Goal: Task Accomplishment & Management: Complete application form

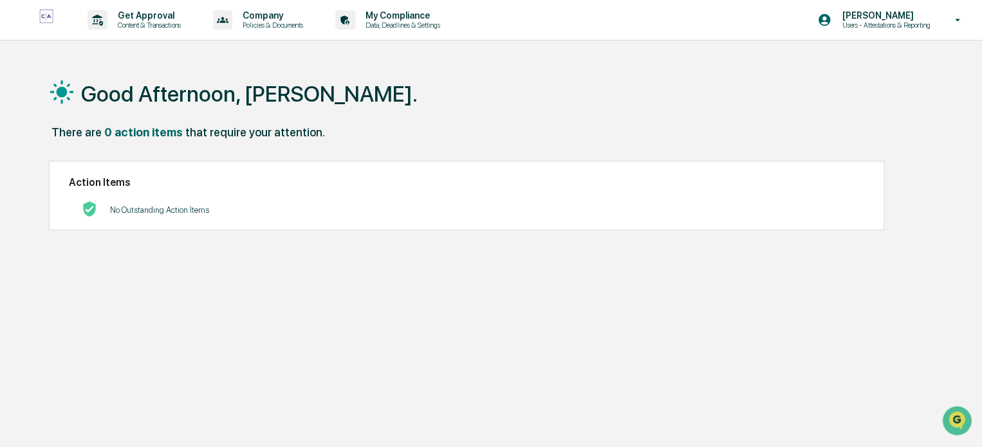
click at [151, 30] on div "Get Approval Content & Transactions" at bounding box center [138, 20] width 113 height 40
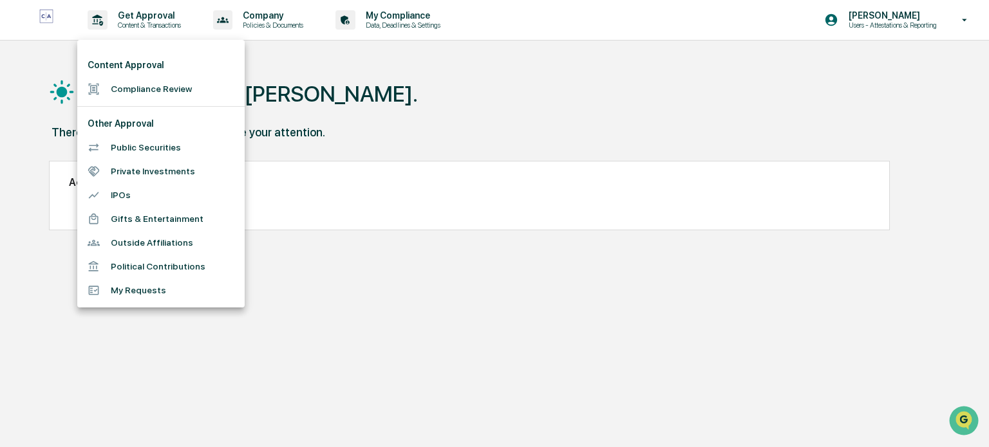
click at [146, 86] on li "Compliance Review" at bounding box center [160, 89] width 167 height 24
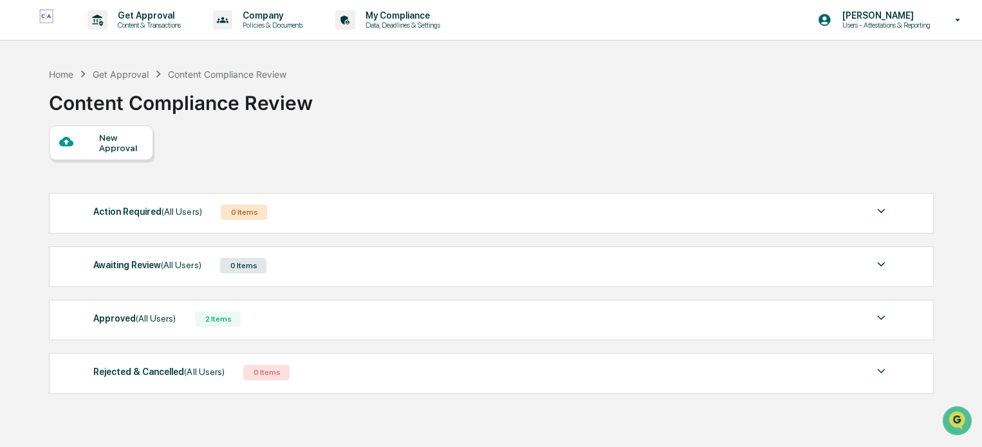
click at [116, 142] on div "New Approval" at bounding box center [120, 143] width 43 height 21
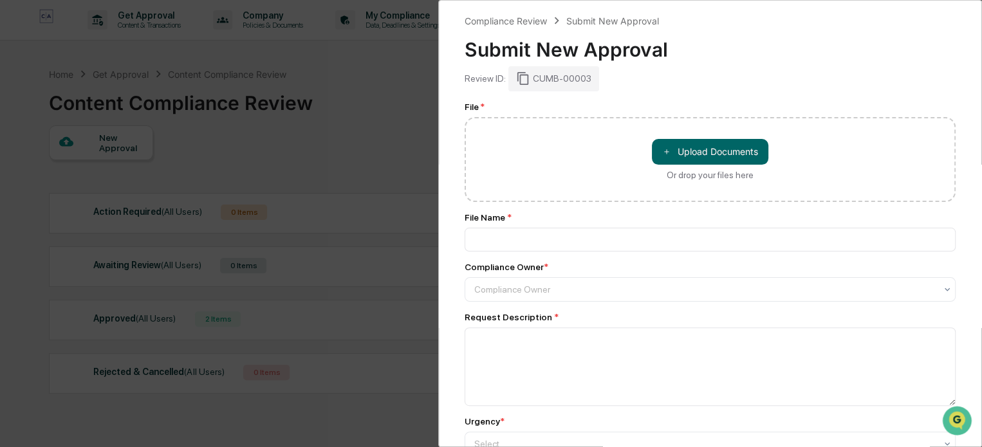
click at [713, 154] on button "＋ Upload Documents" at bounding box center [710, 152] width 117 height 26
type input "**********"
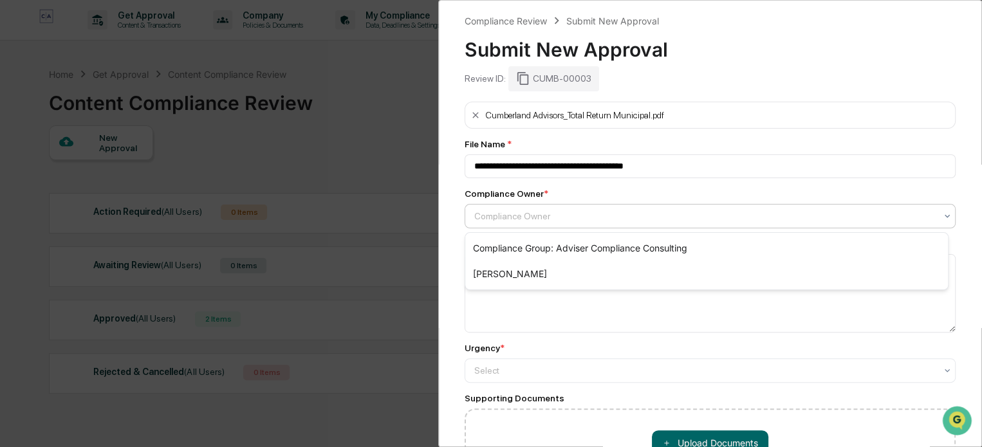
click at [506, 221] on div at bounding box center [705, 216] width 462 height 13
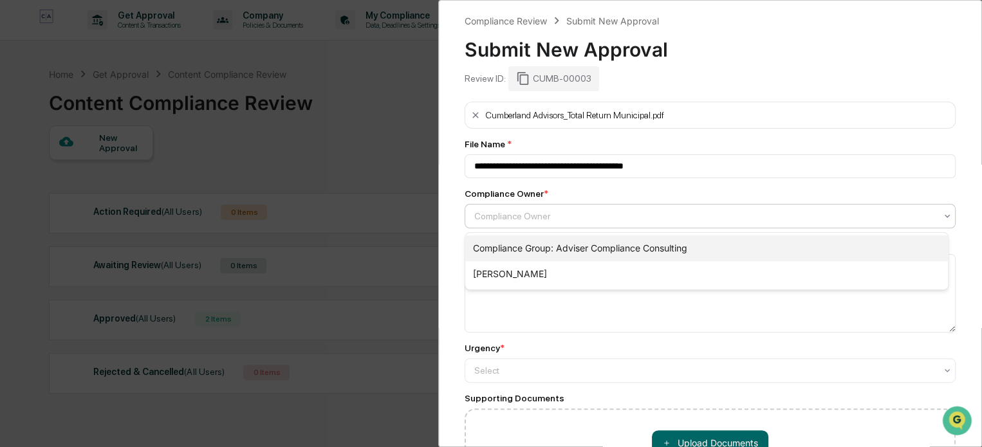
click at [507, 247] on div "Compliance Group: Adviser Compliance Consulting" at bounding box center [706, 249] width 483 height 26
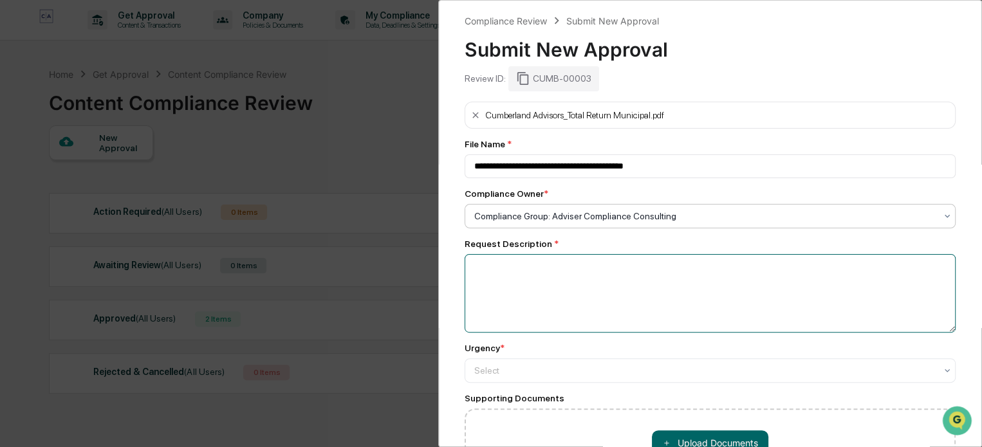
click at [491, 283] on textarea at bounding box center [710, 293] width 491 height 79
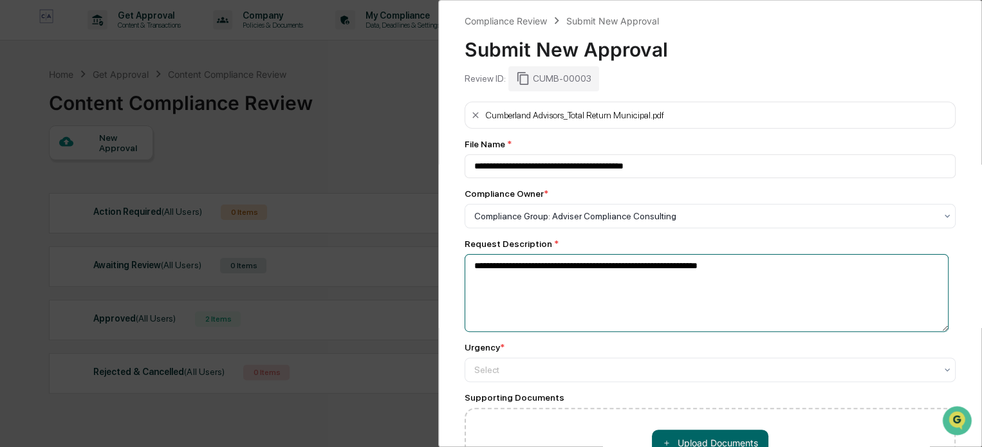
type textarea "**********"
click at [493, 372] on div at bounding box center [705, 370] width 462 height 13
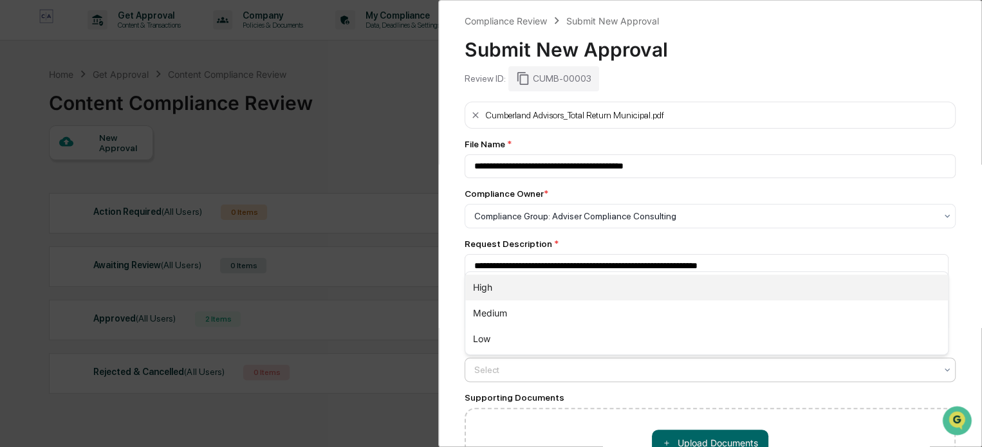
click at [477, 293] on div "High" at bounding box center [706, 288] width 483 height 26
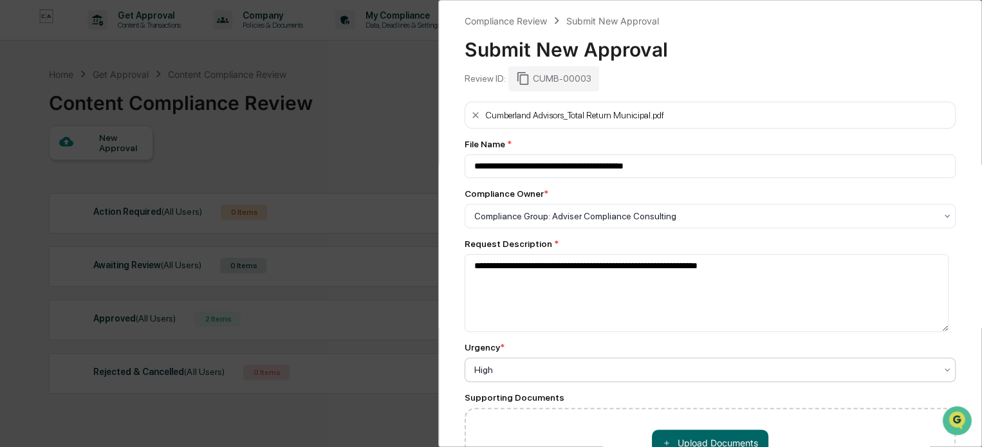
scroll to position [111, 0]
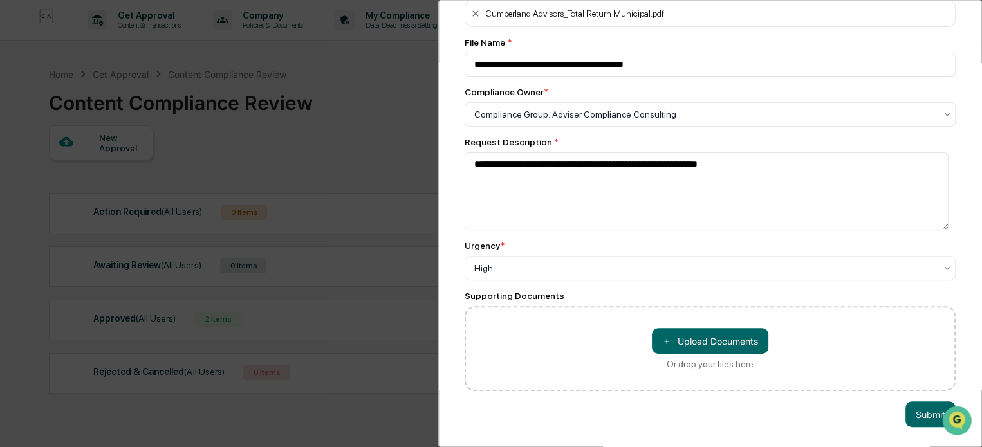
click at [922, 409] on button "Submit" at bounding box center [931, 415] width 50 height 26
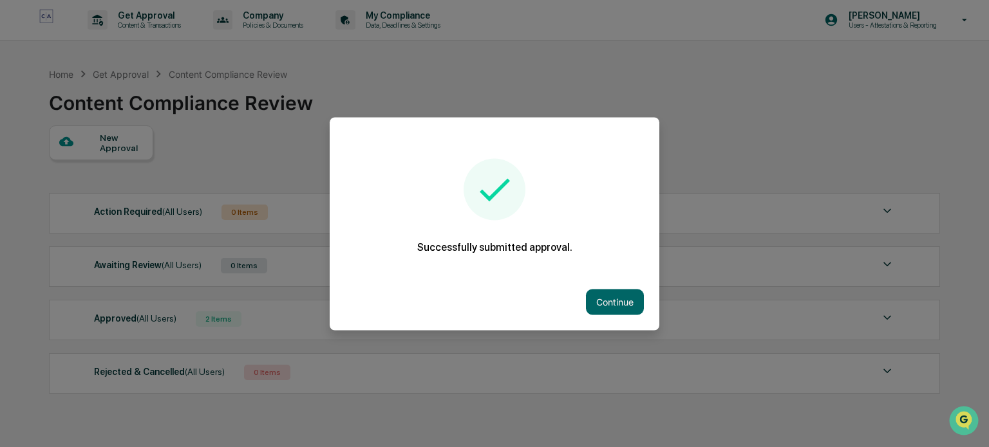
click at [623, 305] on button "Continue" at bounding box center [615, 302] width 58 height 26
